Goal: Task Accomplishment & Management: Complete application form

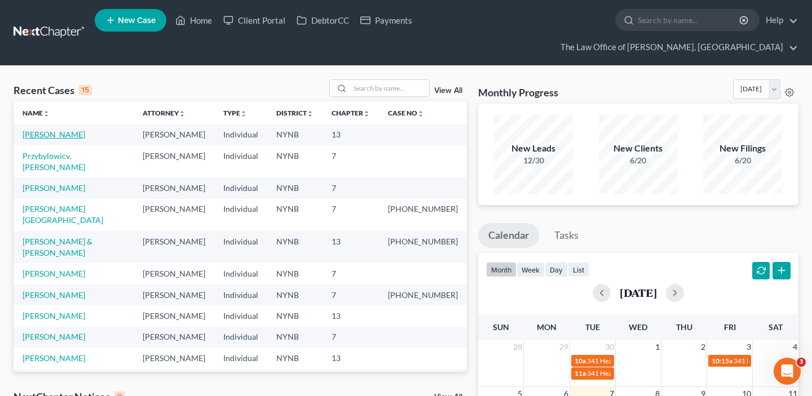
click at [58, 130] on link "[PERSON_NAME]" at bounding box center [54, 135] width 63 height 10
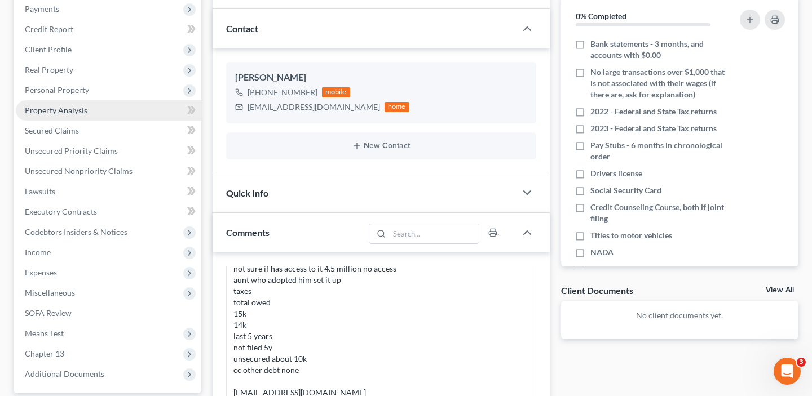
scroll to position [251, 0]
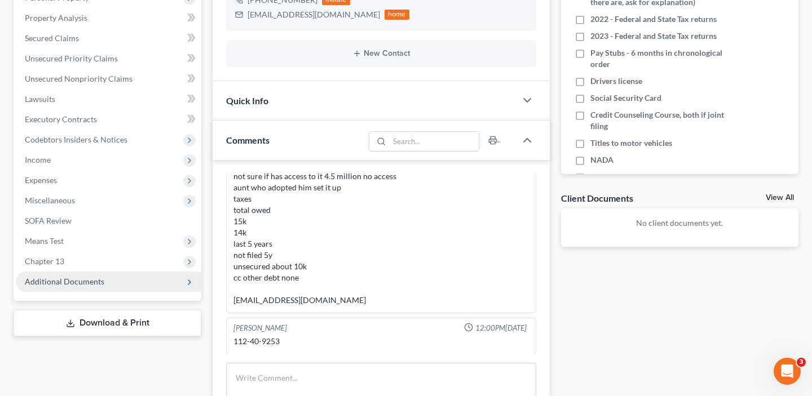
click at [83, 272] on span "Additional Documents" at bounding box center [109, 282] width 186 height 20
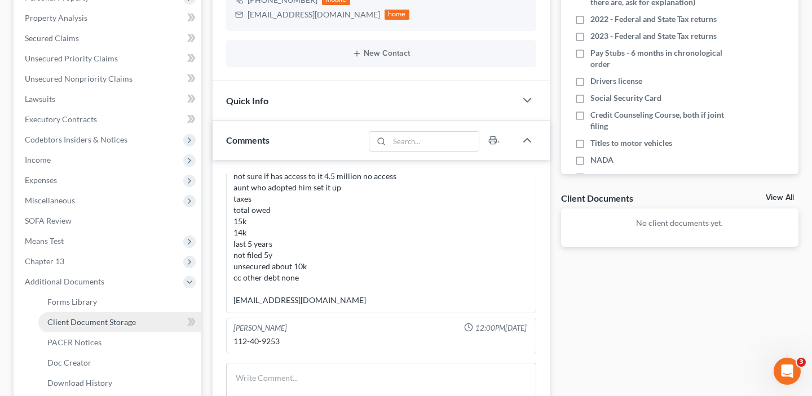
click at [143, 312] on link "Client Document Storage" at bounding box center [119, 322] width 163 height 20
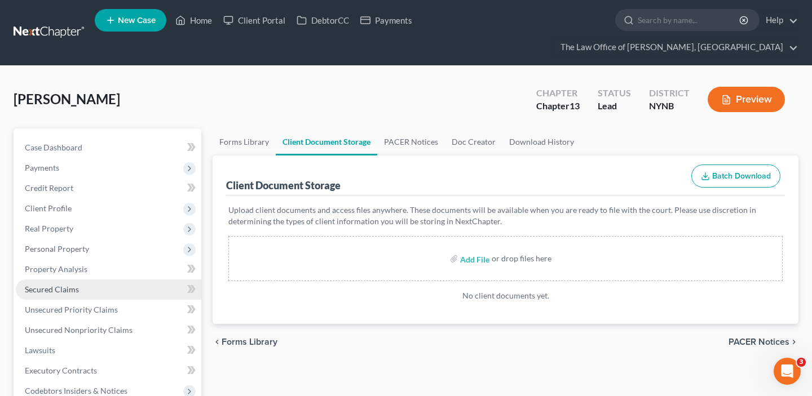
click at [89, 280] on link "Secured Claims" at bounding box center [109, 290] width 186 height 20
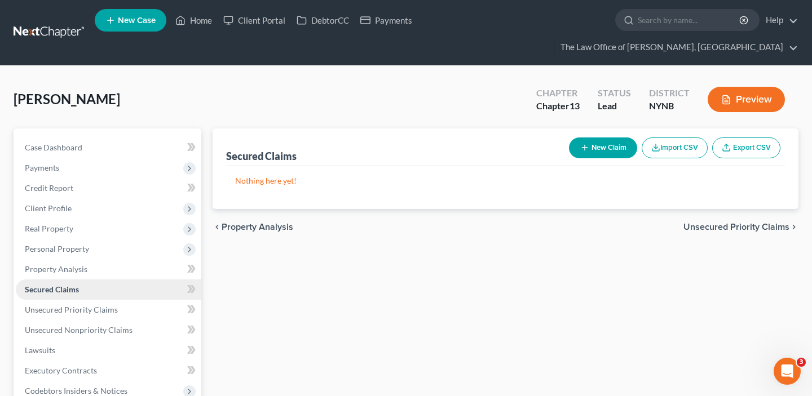
scroll to position [39, 0]
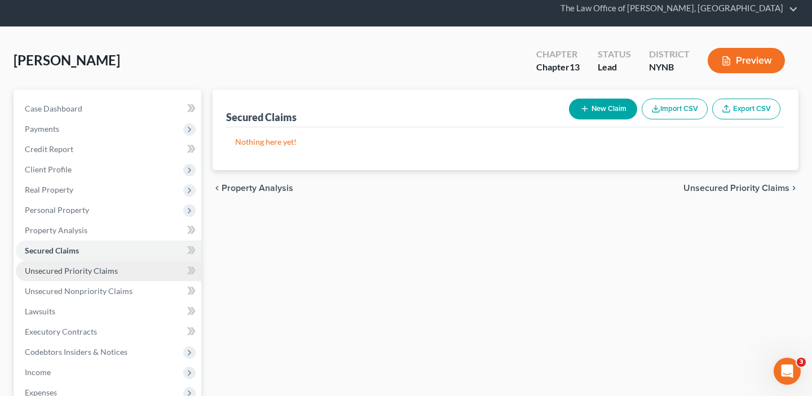
click at [100, 266] on span "Unsecured Priority Claims" at bounding box center [71, 271] width 93 height 10
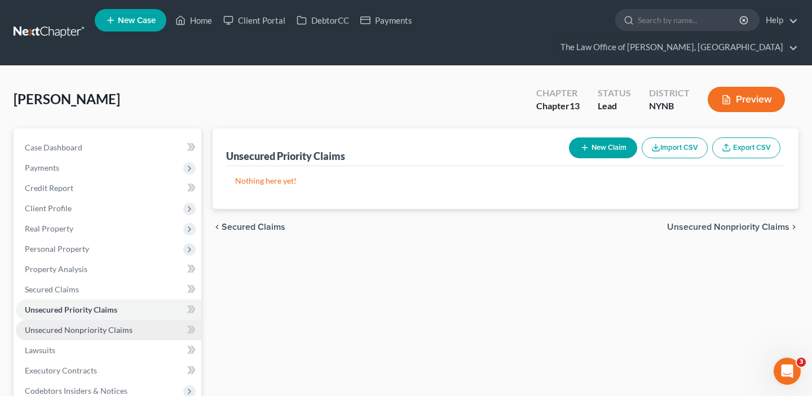
click at [132, 320] on link "Unsecured Nonpriority Claims" at bounding box center [109, 330] width 186 height 20
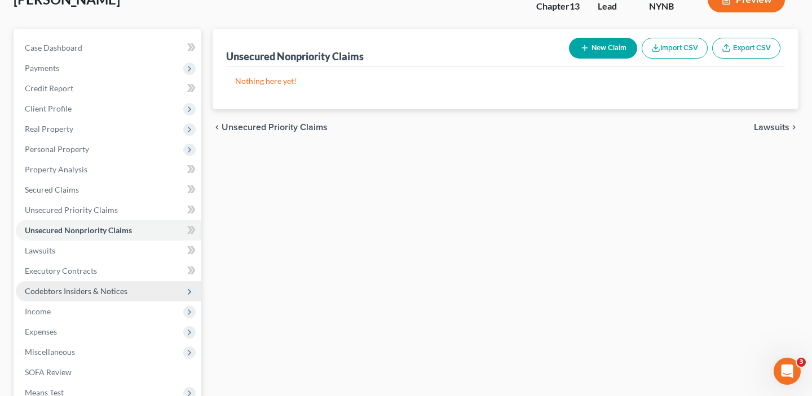
scroll to position [76, 0]
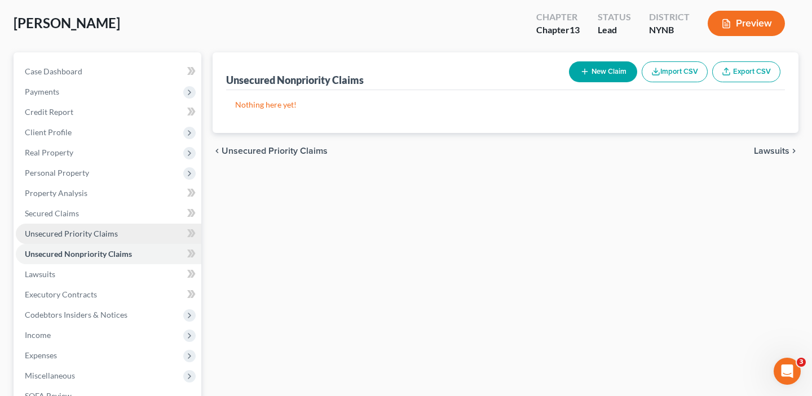
click at [95, 229] on span "Unsecured Priority Claims" at bounding box center [71, 234] width 93 height 10
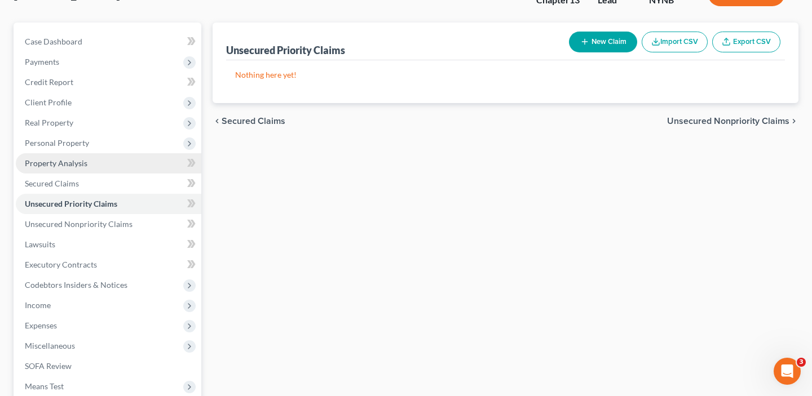
scroll to position [113, 0]
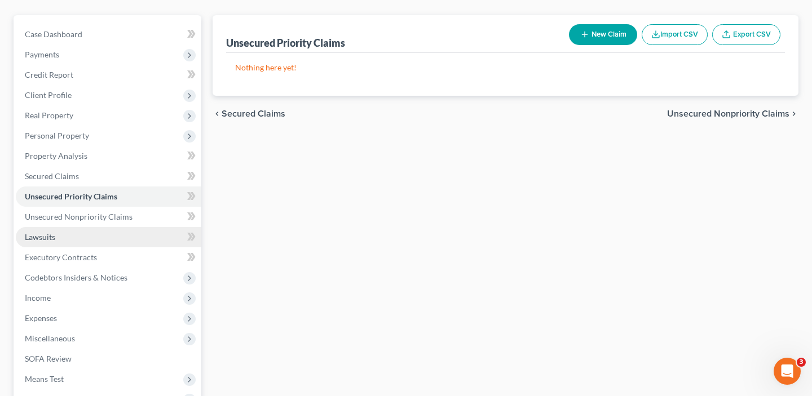
click at [80, 227] on link "Lawsuits" at bounding box center [109, 237] width 186 height 20
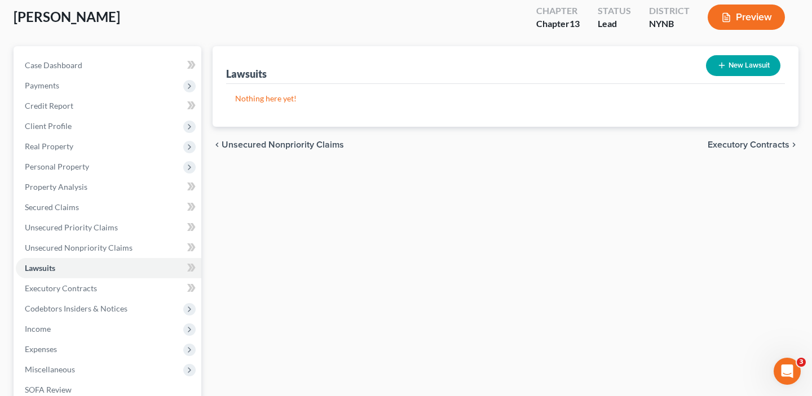
scroll to position [116, 0]
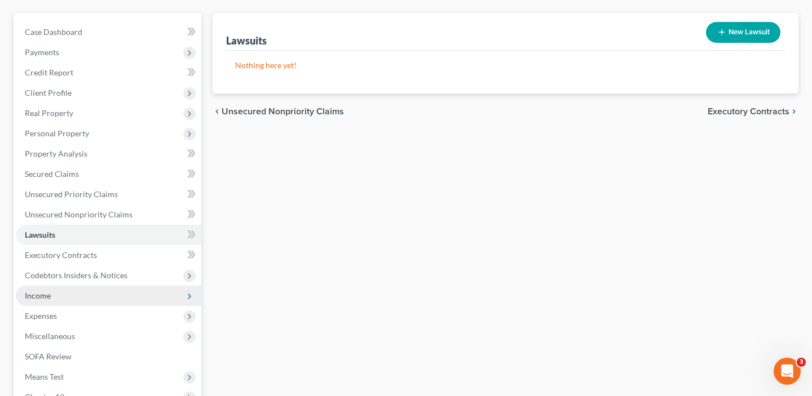
click at [110, 286] on span "Income" at bounding box center [109, 296] width 186 height 20
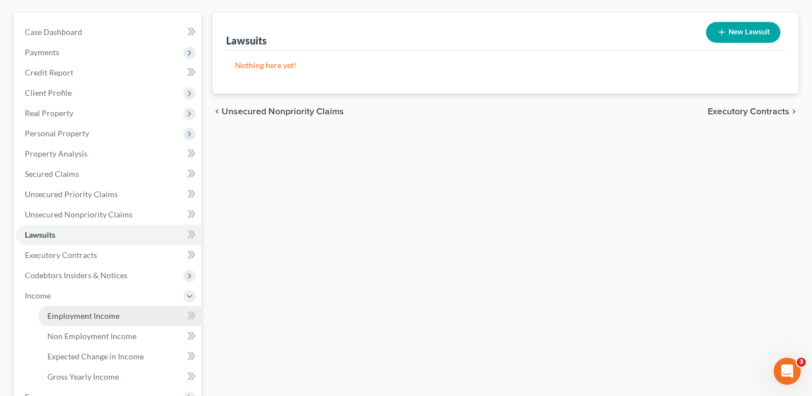
click at [113, 306] on link "Employment Income" at bounding box center [119, 316] width 163 height 20
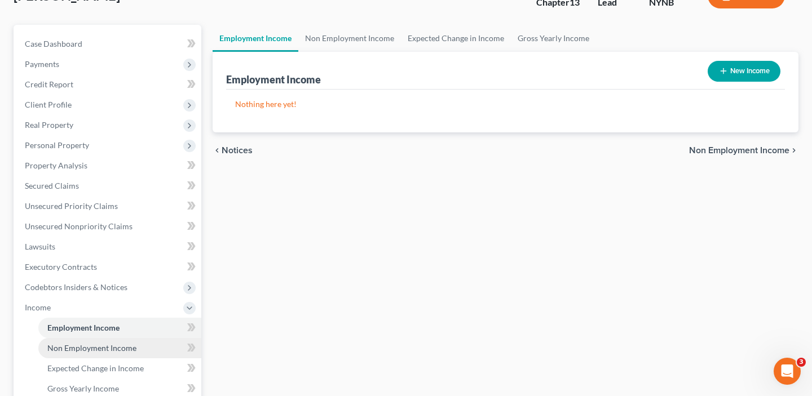
click at [115, 343] on span "Non Employment Income" at bounding box center [91, 348] width 89 height 10
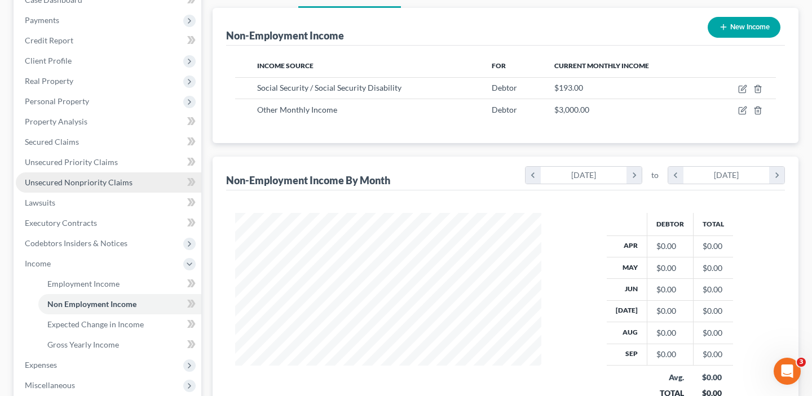
scroll to position [149, 0]
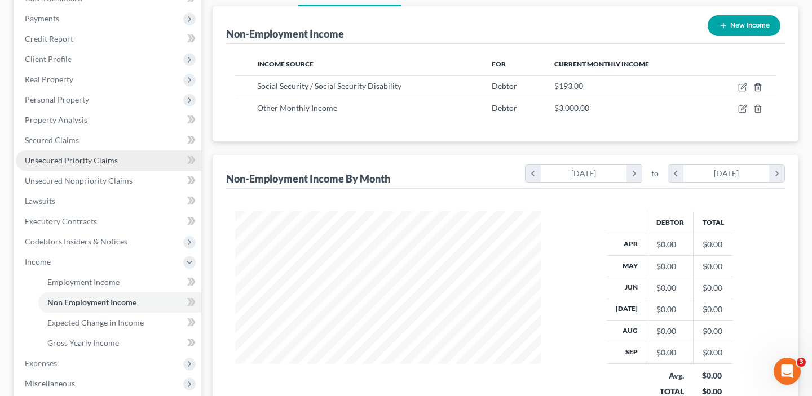
click at [102, 156] on span "Unsecured Priority Claims" at bounding box center [71, 161] width 93 height 10
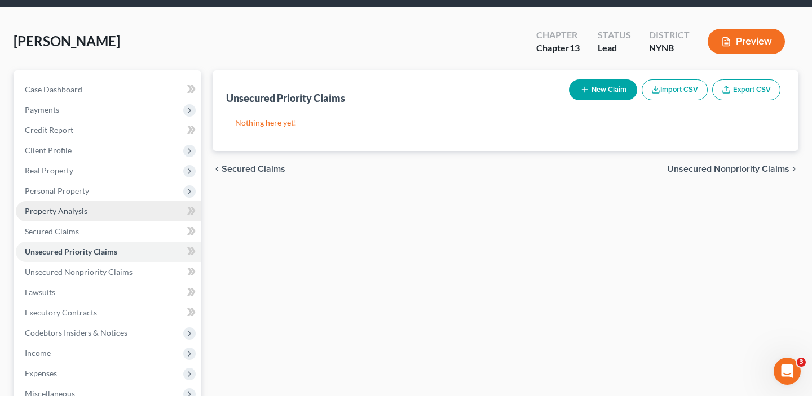
scroll to position [73, 0]
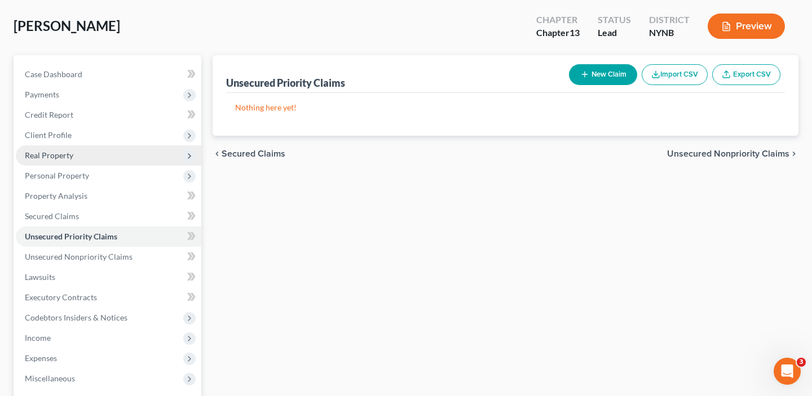
click at [105, 145] on span "Real Property" at bounding box center [109, 155] width 186 height 20
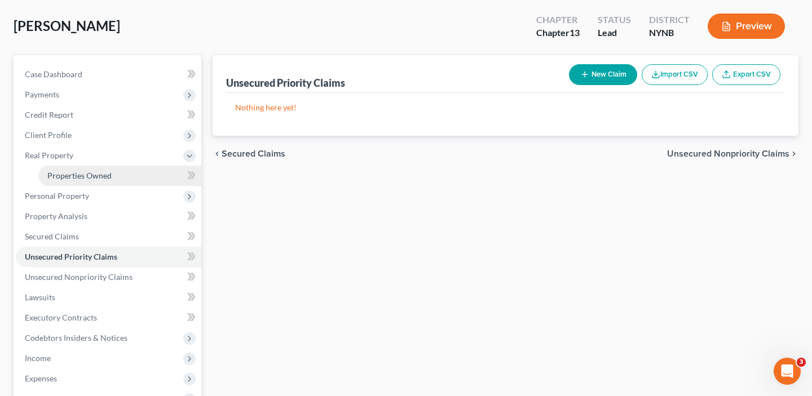
click at [110, 166] on link "Properties Owned" at bounding box center [119, 176] width 163 height 20
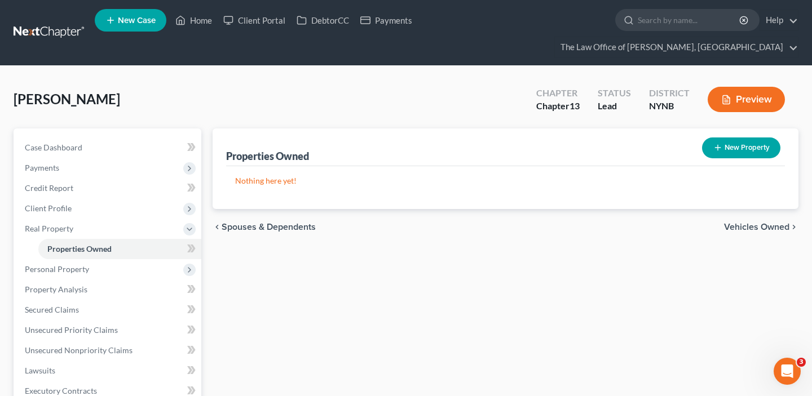
click at [409, 242] on div "Properties Owned New Property Nothing here yet! Property Market Value Liens Exe…" at bounding box center [505, 369] width 597 height 480
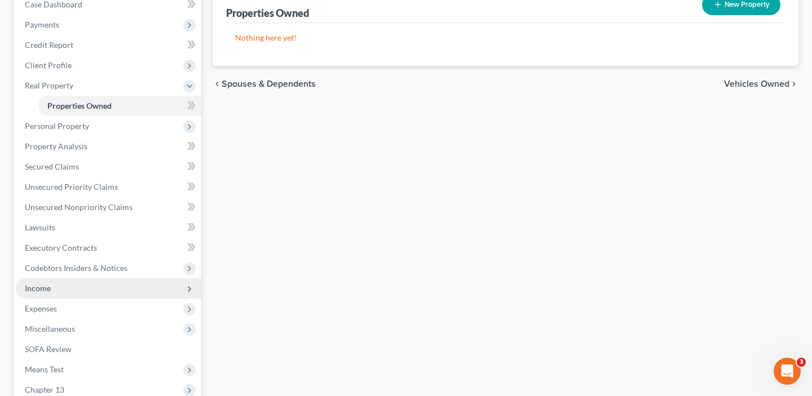
scroll to position [164, 0]
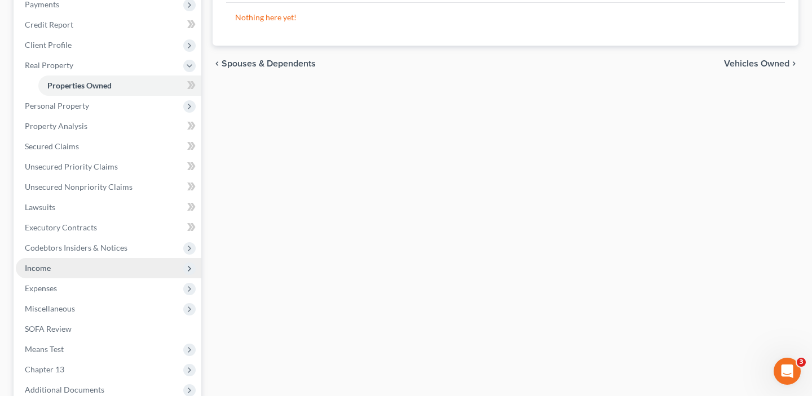
click at [88, 258] on span "Income" at bounding box center [109, 268] width 186 height 20
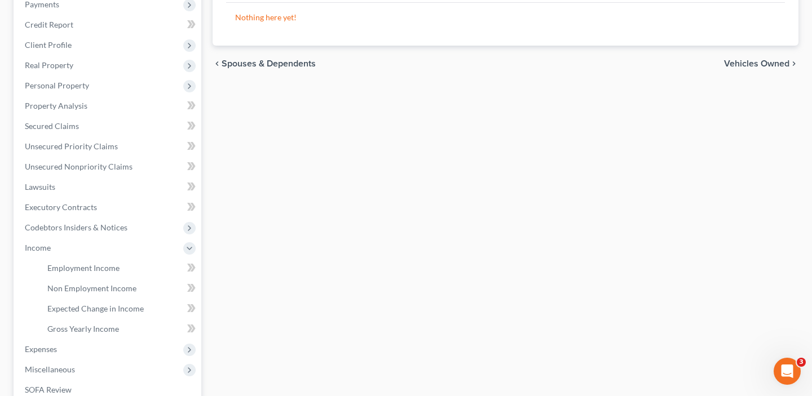
click at [298, 214] on div "Properties Owned New Property Nothing here yet! Property Market Value Liens Exe…" at bounding box center [505, 235] width 597 height 541
click at [433, 89] on div "Properties Owned New Property Nothing here yet! Property Market Value Liens Exe…" at bounding box center [505, 235] width 597 height 541
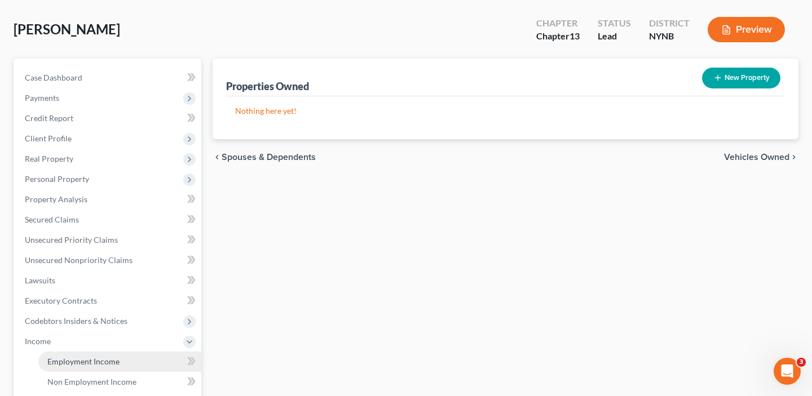
scroll to position [0, 0]
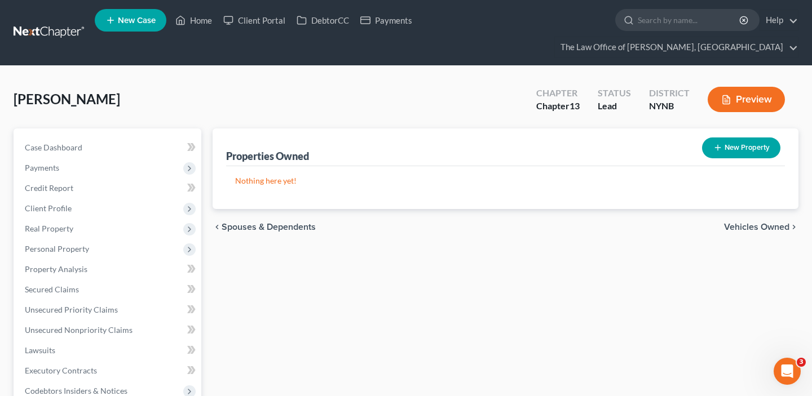
click at [585, 297] on div "Properties Owned New Property Nothing here yet! Property Market Value Liens Exe…" at bounding box center [505, 399] width 597 height 541
click at [438, 250] on div "Properties Owned New Property Nothing here yet! Property Market Value Liens Exe…" at bounding box center [505, 399] width 597 height 541
click at [413, 90] on div "[PERSON_NAME] Upgraded Chapter Chapter 13 Status Lead District NYNB Preview" at bounding box center [406, 104] width 785 height 49
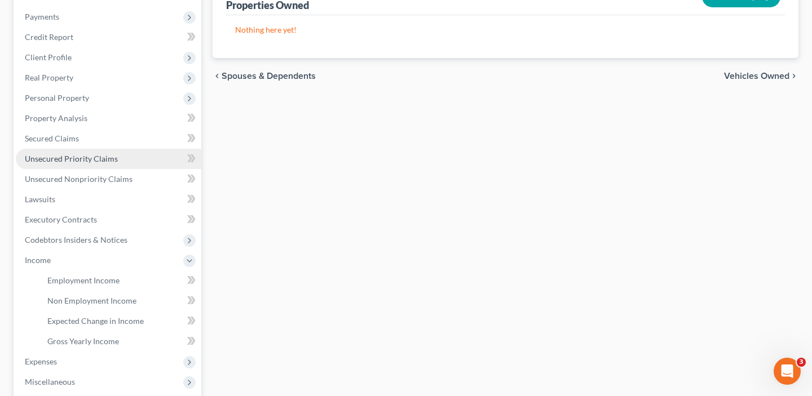
scroll to position [134, 0]
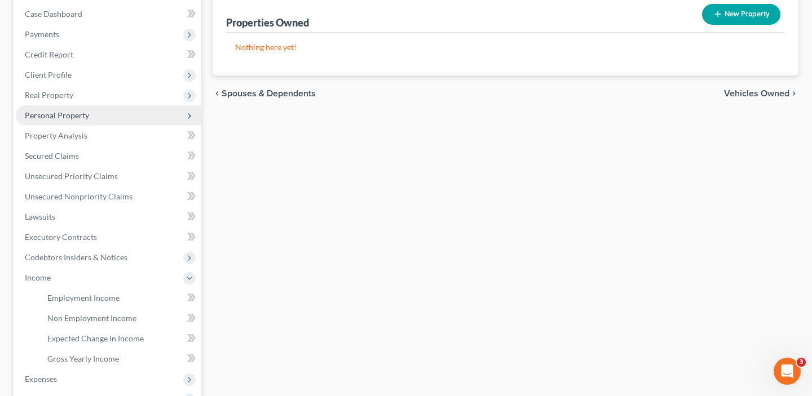
click at [92, 105] on span "Personal Property" at bounding box center [109, 115] width 186 height 20
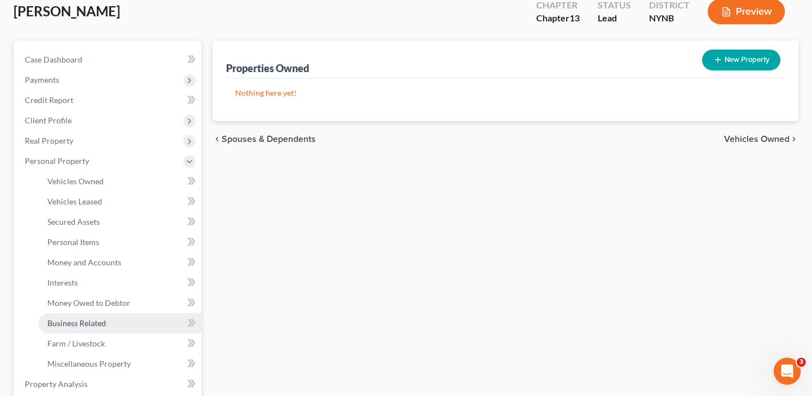
scroll to position [55, 0]
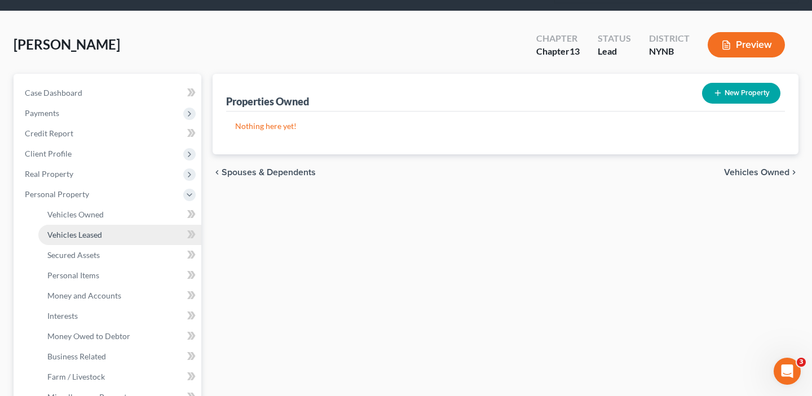
click at [87, 230] on span "Vehicles Leased" at bounding box center [74, 235] width 55 height 10
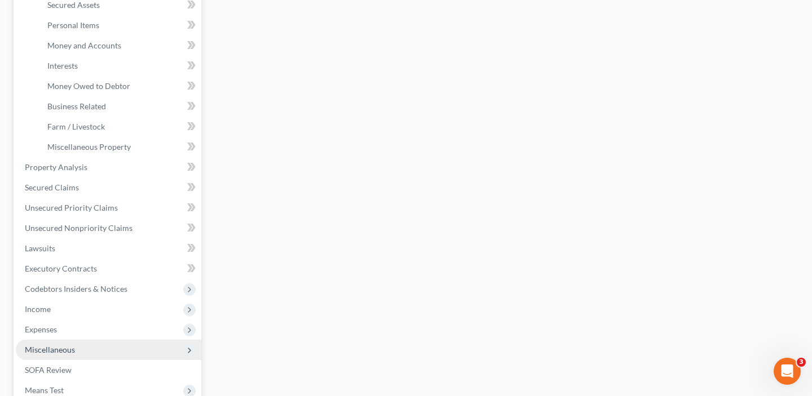
scroll to position [316, 0]
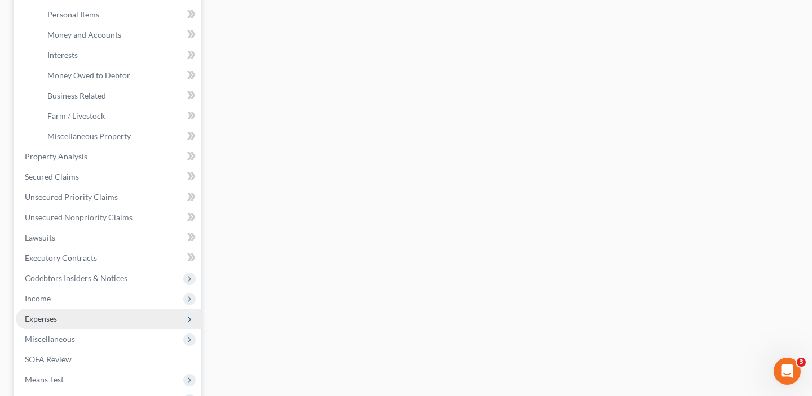
click at [83, 309] on span "Expenses" at bounding box center [109, 319] width 186 height 20
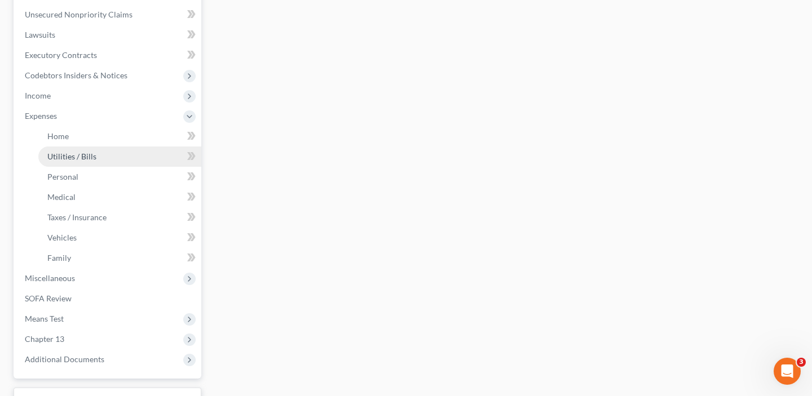
click at [113, 147] on link "Utilities / Bills" at bounding box center [119, 157] width 163 height 20
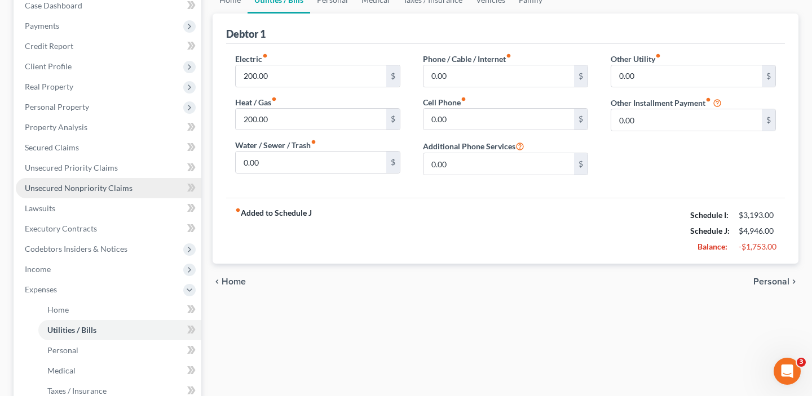
scroll to position [133, 0]
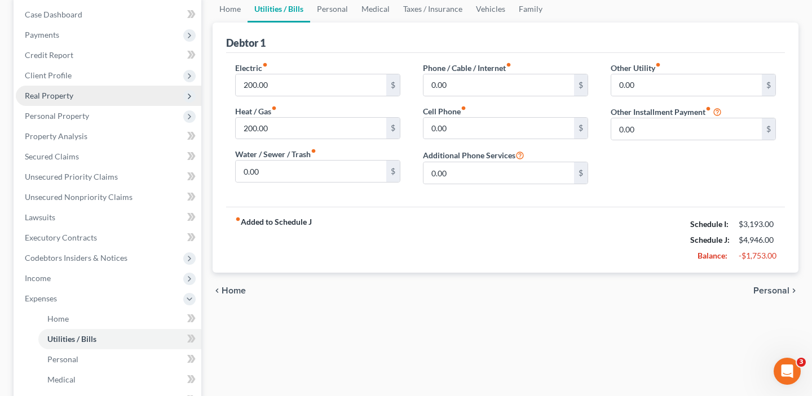
click at [118, 86] on span "Real Property" at bounding box center [109, 96] width 186 height 20
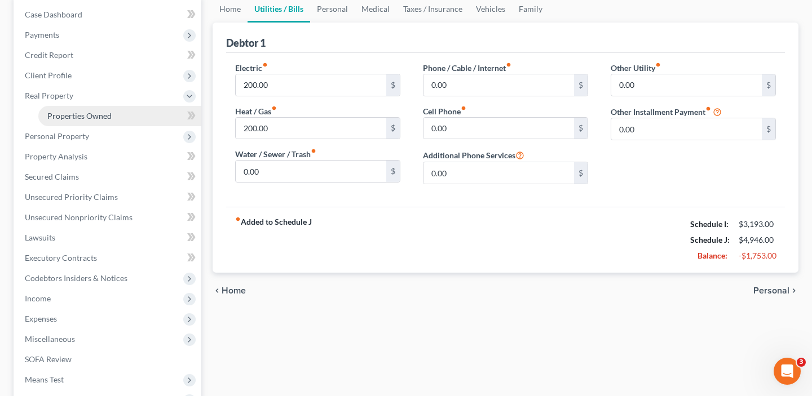
click at [121, 106] on link "Properties Owned" at bounding box center [119, 116] width 163 height 20
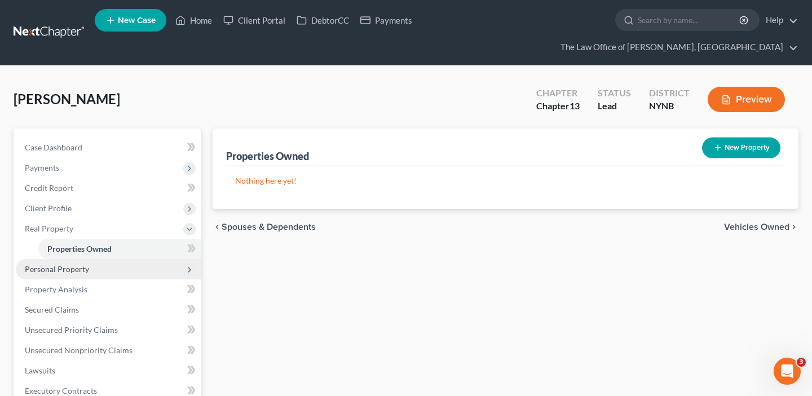
click at [108, 259] on span "Personal Property" at bounding box center [109, 269] width 186 height 20
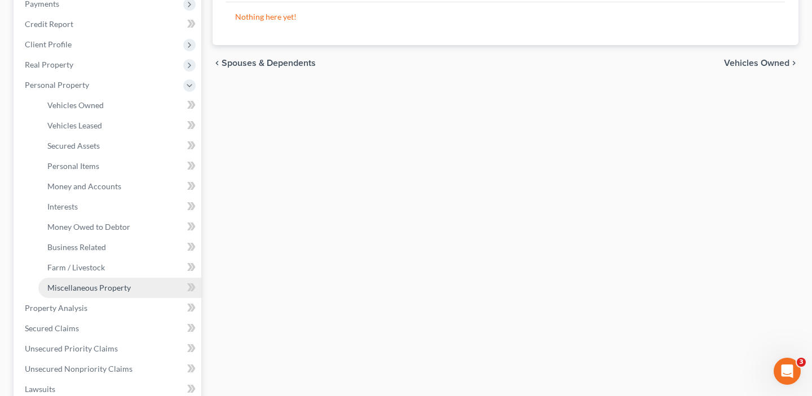
scroll to position [169, 0]
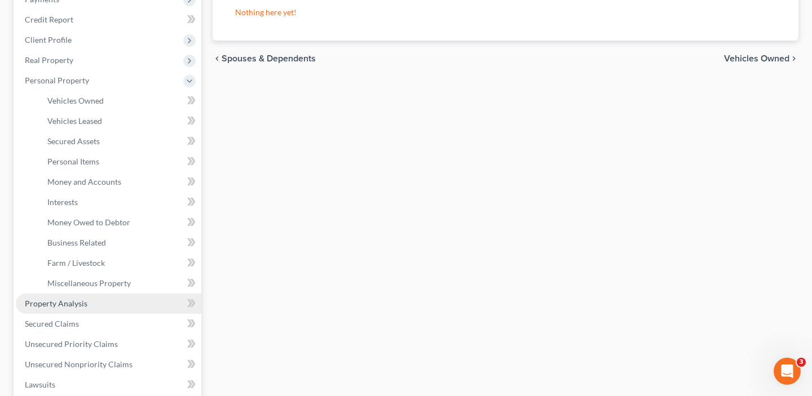
click at [119, 294] on link "Property Analysis" at bounding box center [109, 304] width 186 height 20
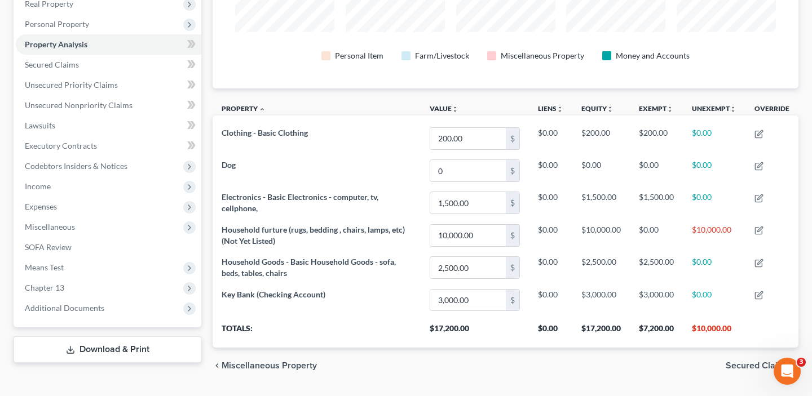
scroll to position [235, 0]
